Goal: Entertainment & Leisure: Consume media (video, audio)

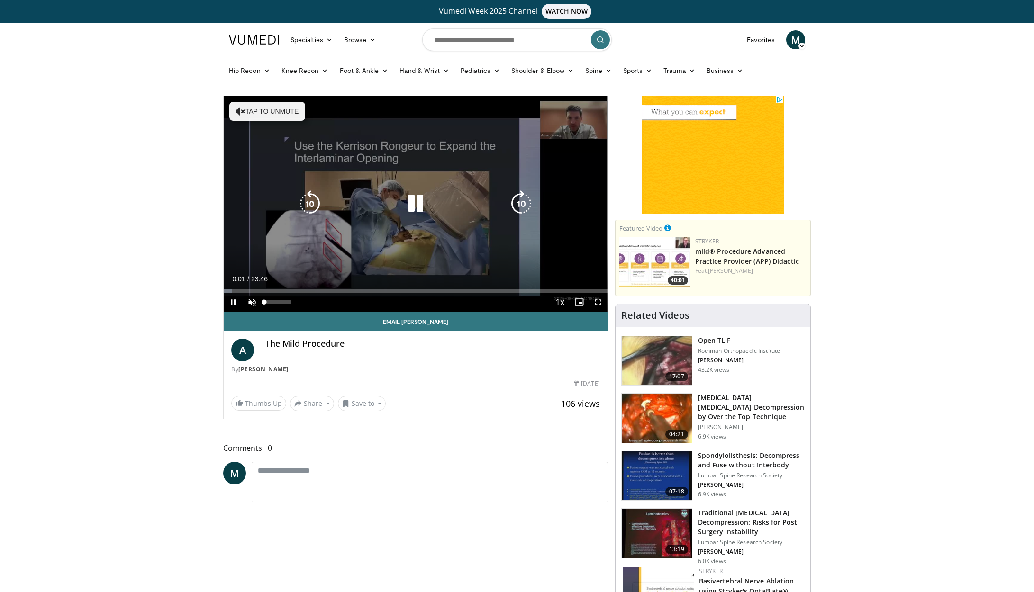
click at [252, 304] on span "Video Player" at bounding box center [252, 302] width 19 height 19
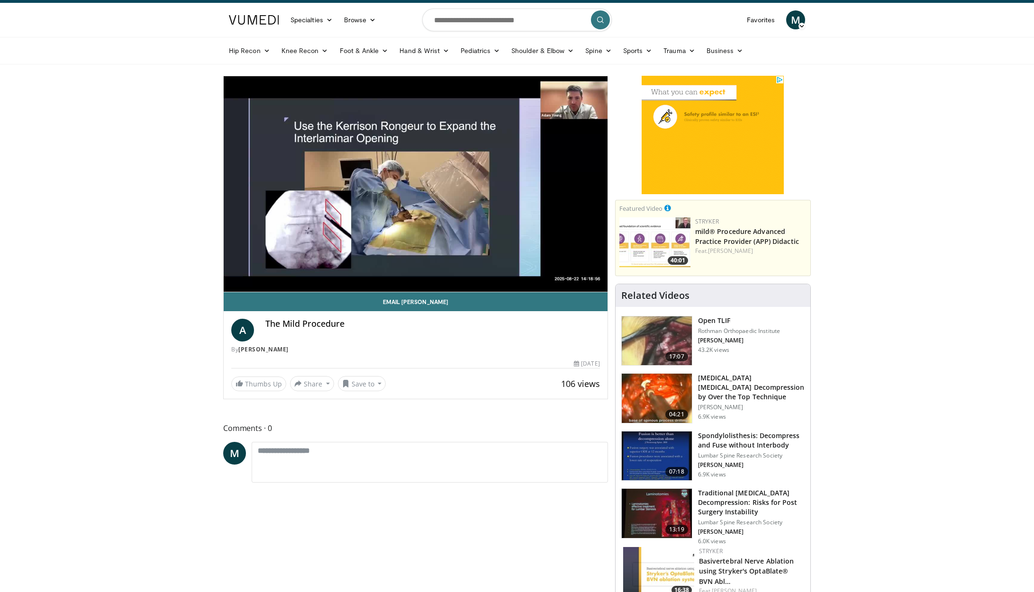
scroll to position [19, 0]
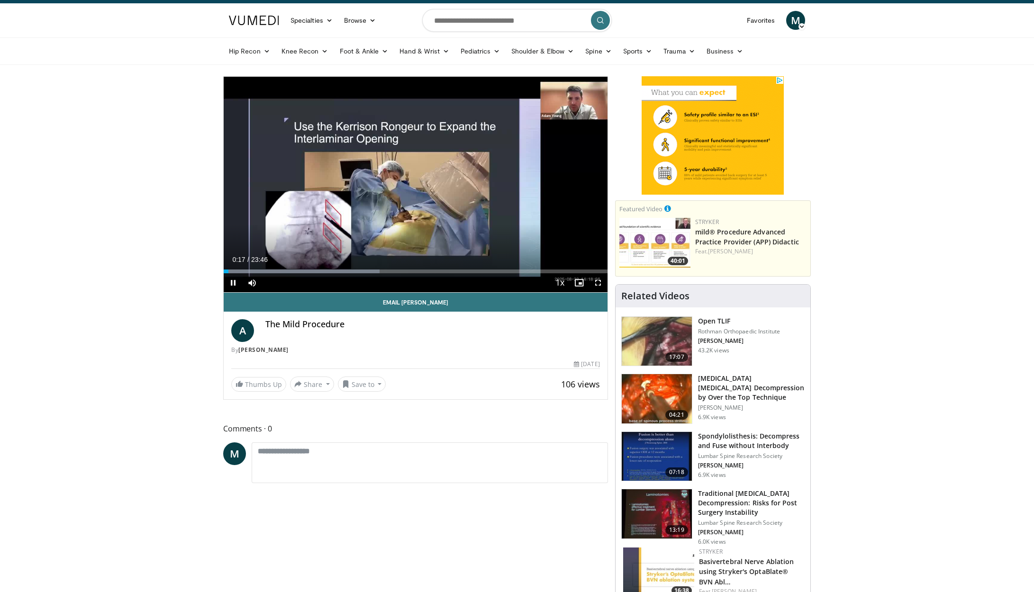
click at [597, 284] on span "Video Player" at bounding box center [598, 282] width 19 height 19
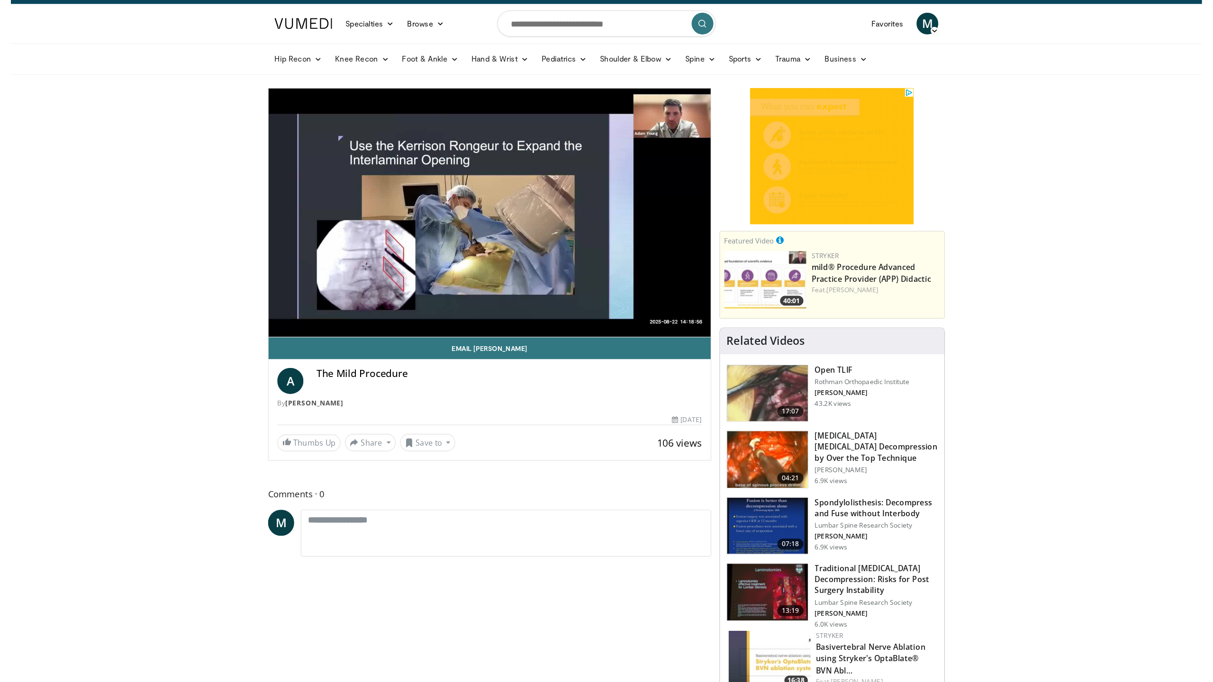
scroll to position [0, 0]
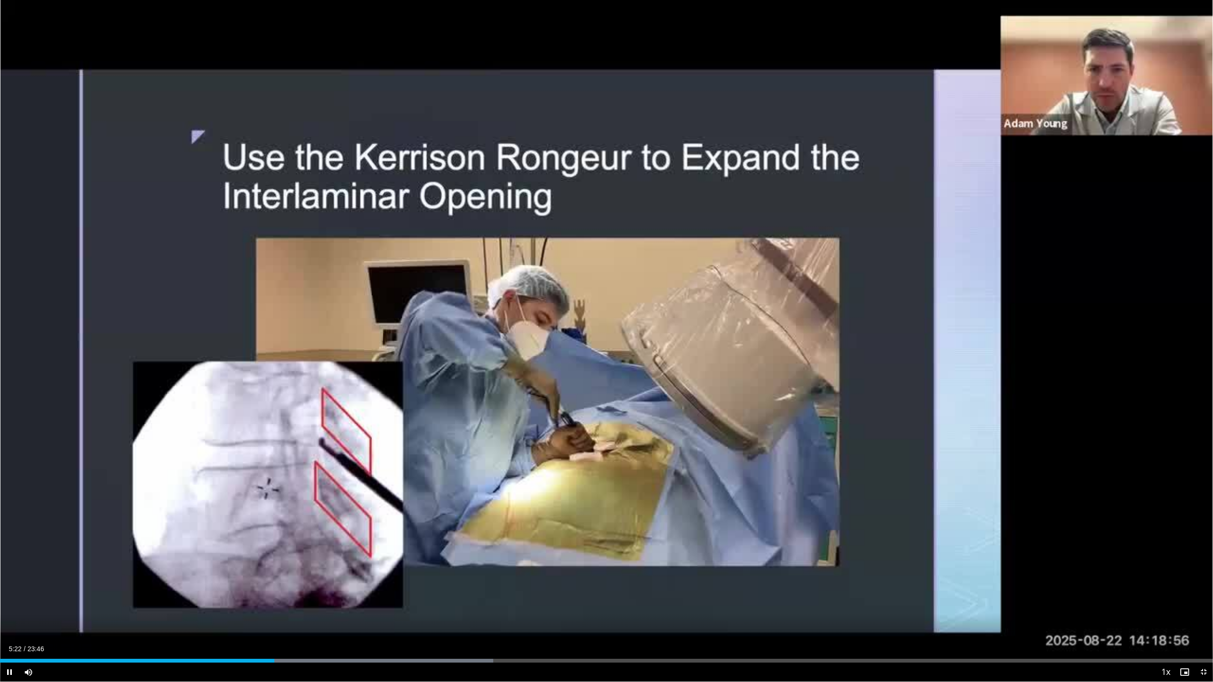
click at [1034, 592] on span "Video Player" at bounding box center [1203, 672] width 19 height 19
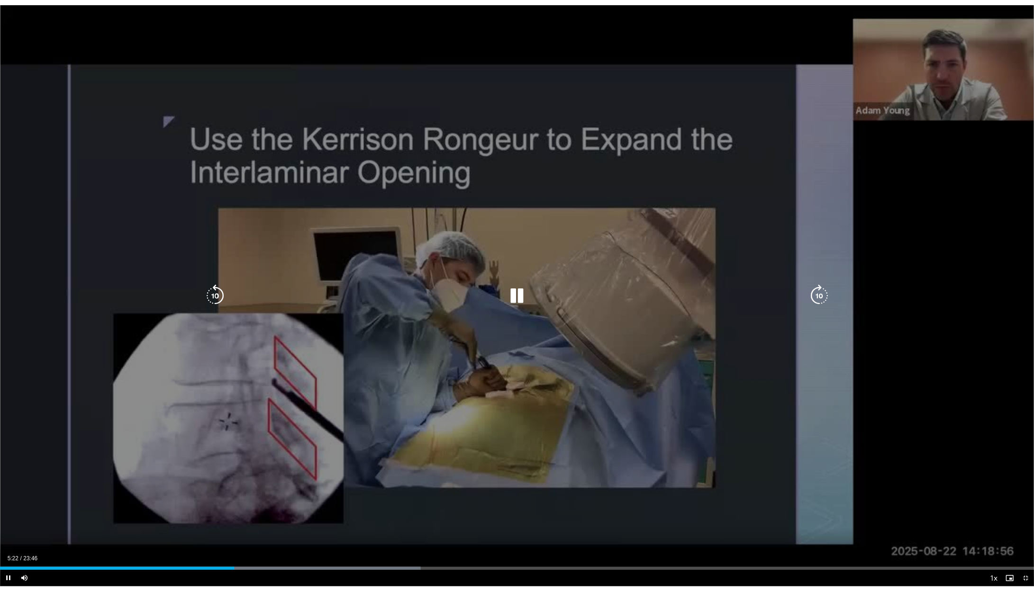
scroll to position [19, 0]
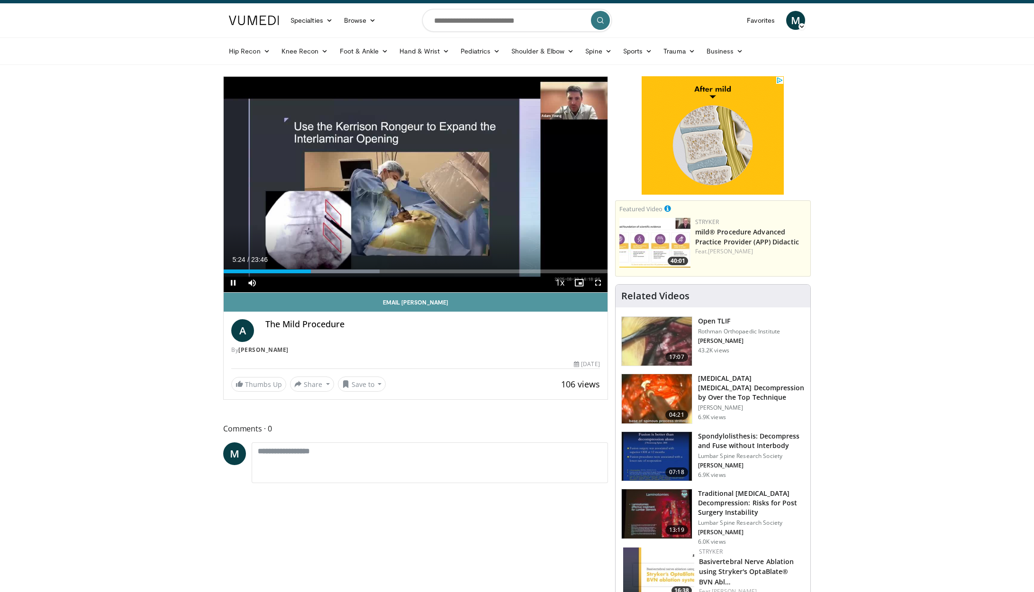
drag, startPoint x: 233, startPoint y: 286, endPoint x: 324, endPoint y: 299, distance: 91.9
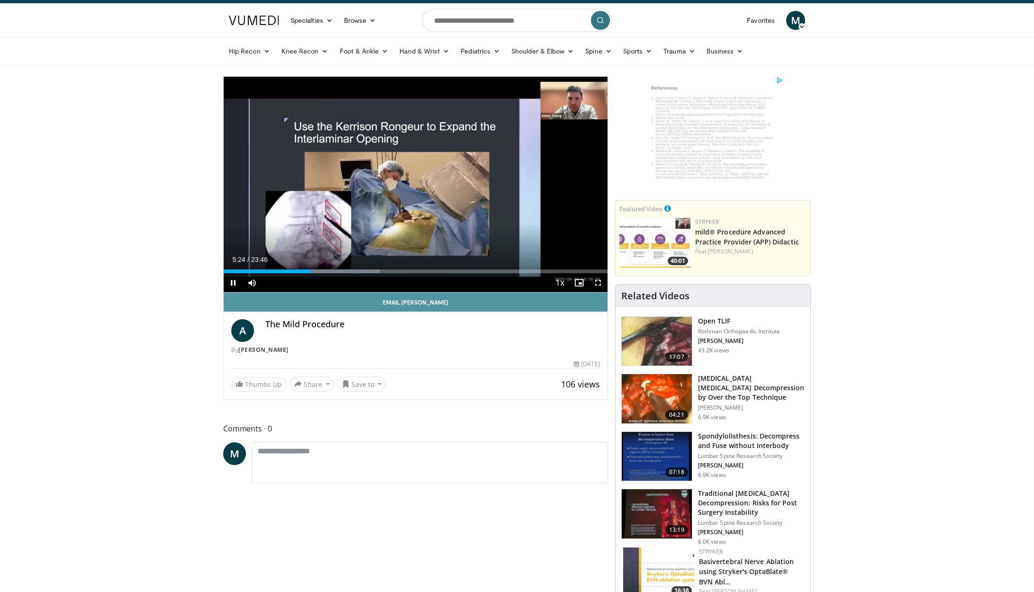
click at [233, 285] on span "Video Player" at bounding box center [233, 282] width 19 height 19
